Goal: Check status: Check status

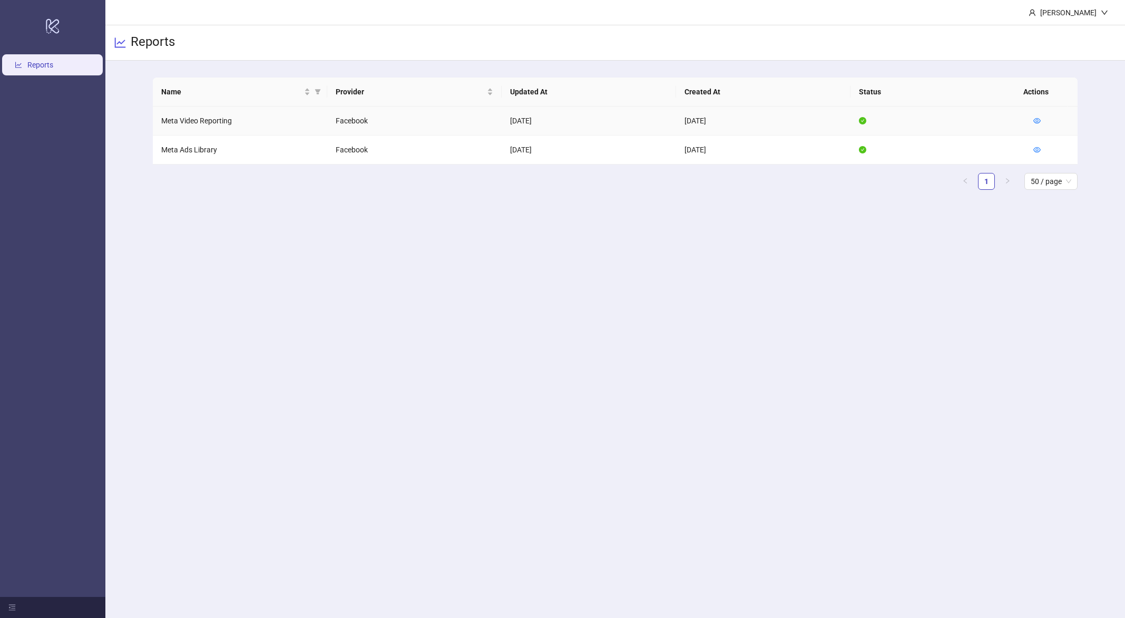
click at [1035, 115] on div at bounding box center [1036, 121] width 7 height 12
click at [1036, 120] on icon "eye" at bounding box center [1036, 120] width 7 height 7
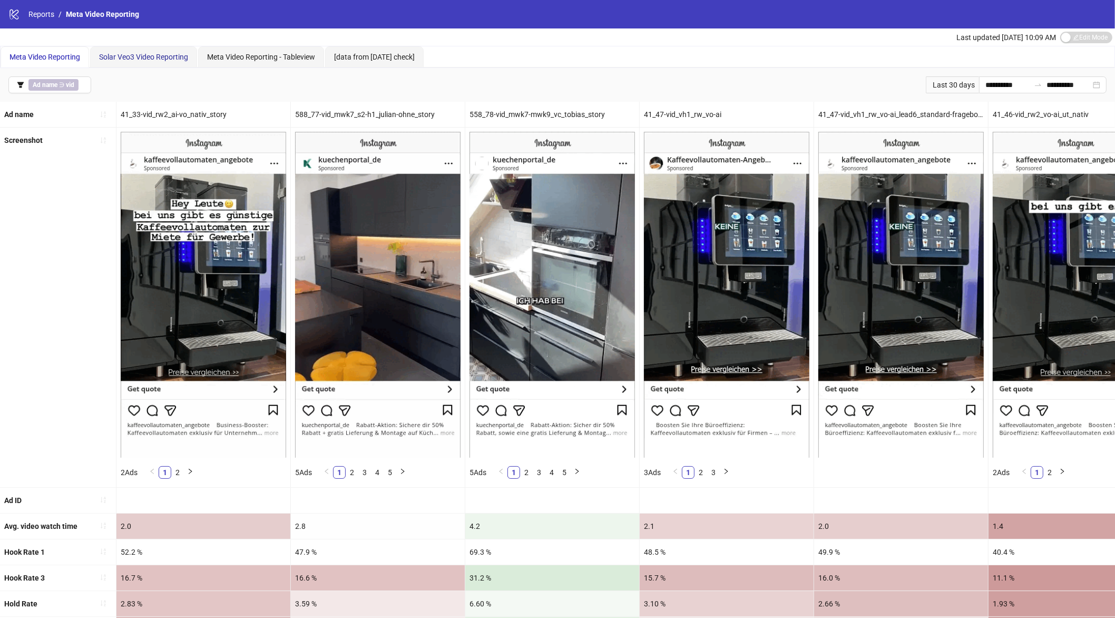
click at [146, 58] on span "Solar Veo3 Video Reporting" at bounding box center [143, 57] width 89 height 8
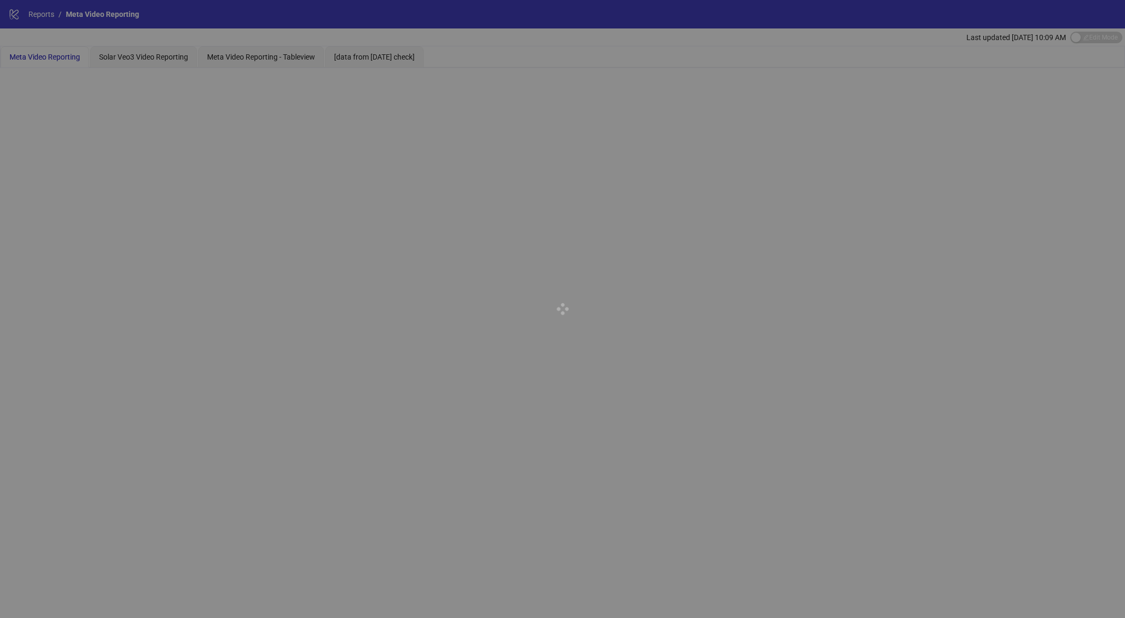
click at [141, 51] on div at bounding box center [562, 309] width 1125 height 618
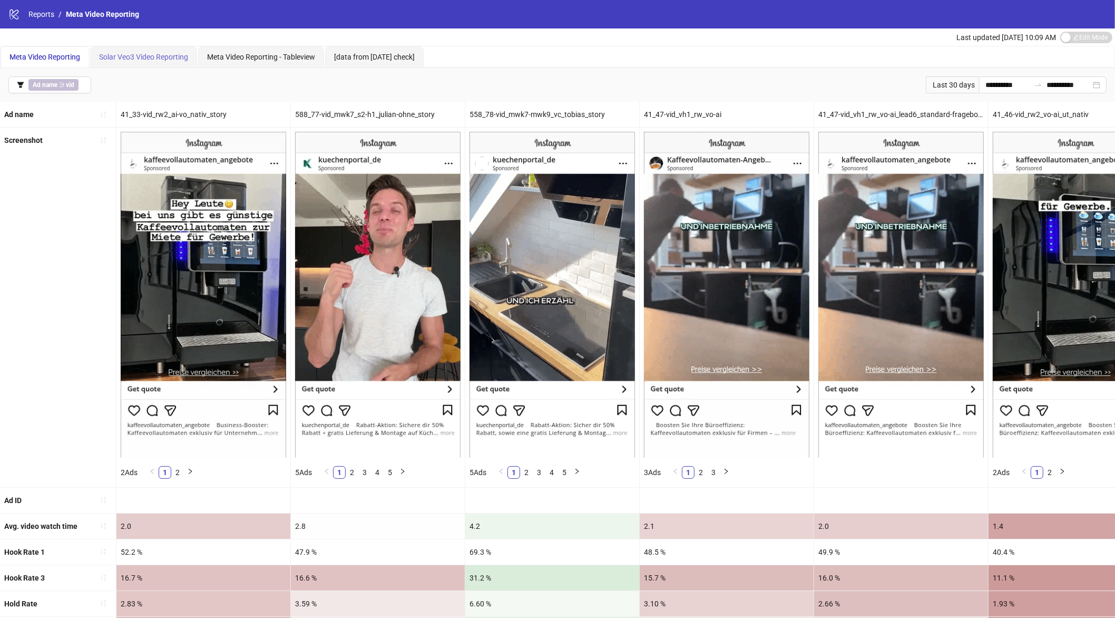
click at [138, 50] on div "Solar Veo3 Video Reporting" at bounding box center [143, 56] width 107 height 21
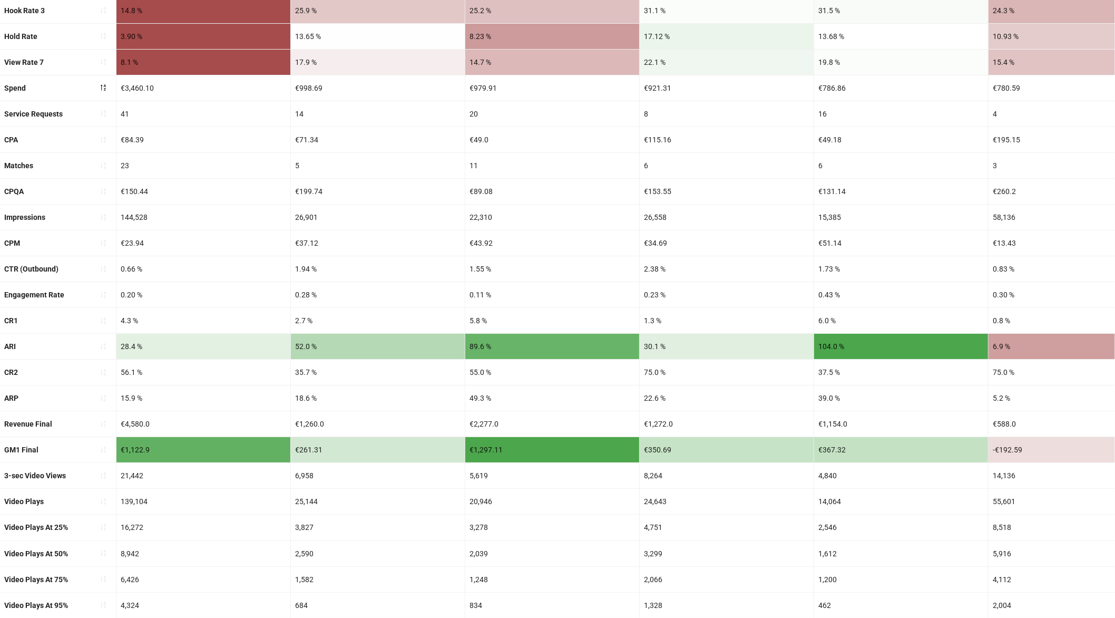
scroll to position [256, 0]
